Goal: Transaction & Acquisition: Purchase product/service

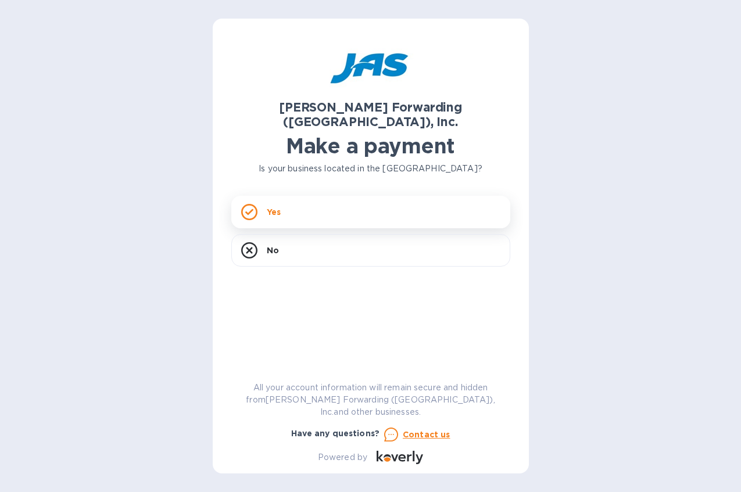
click at [270, 206] on p "Yes" at bounding box center [274, 212] width 14 height 12
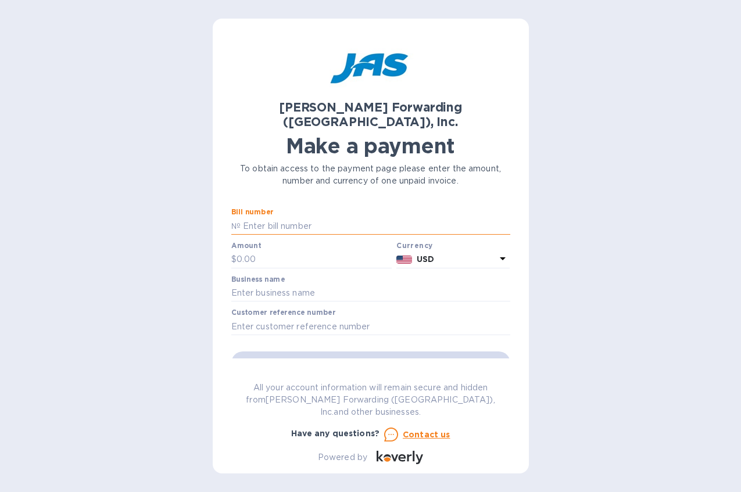
click at [278, 217] on input "text" at bounding box center [376, 225] width 270 height 17
type input "CLT503355080"
click at [274, 251] on input "text" at bounding box center [314, 259] width 156 height 17
type input "2,569.12"
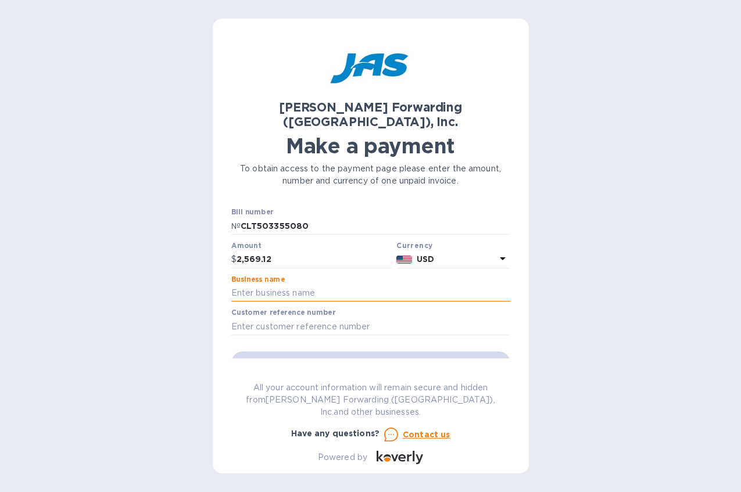
click at [291, 285] on input "text" at bounding box center [370, 293] width 279 height 17
type input "[PERSON_NAME] LLC"
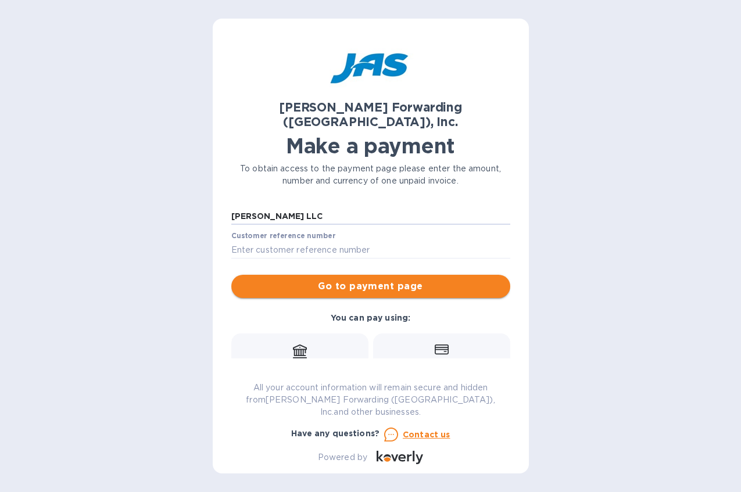
scroll to position [58, 0]
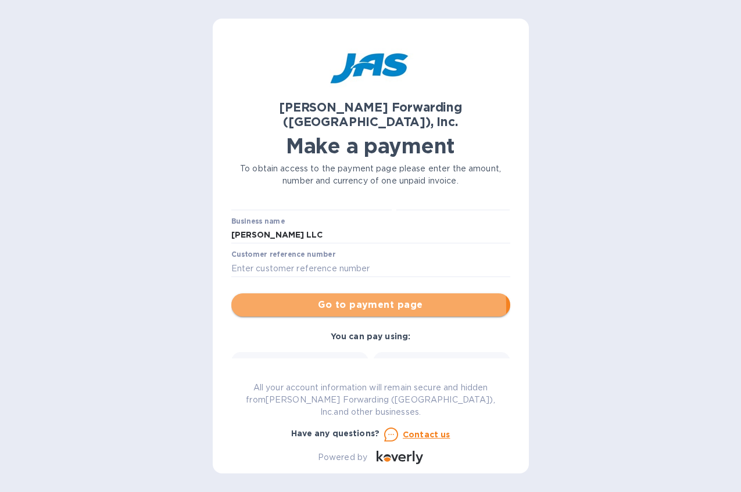
click at [289, 298] on span "Go to payment page" at bounding box center [371, 305] width 260 height 14
